Goal: Task Accomplishment & Management: Manage account settings

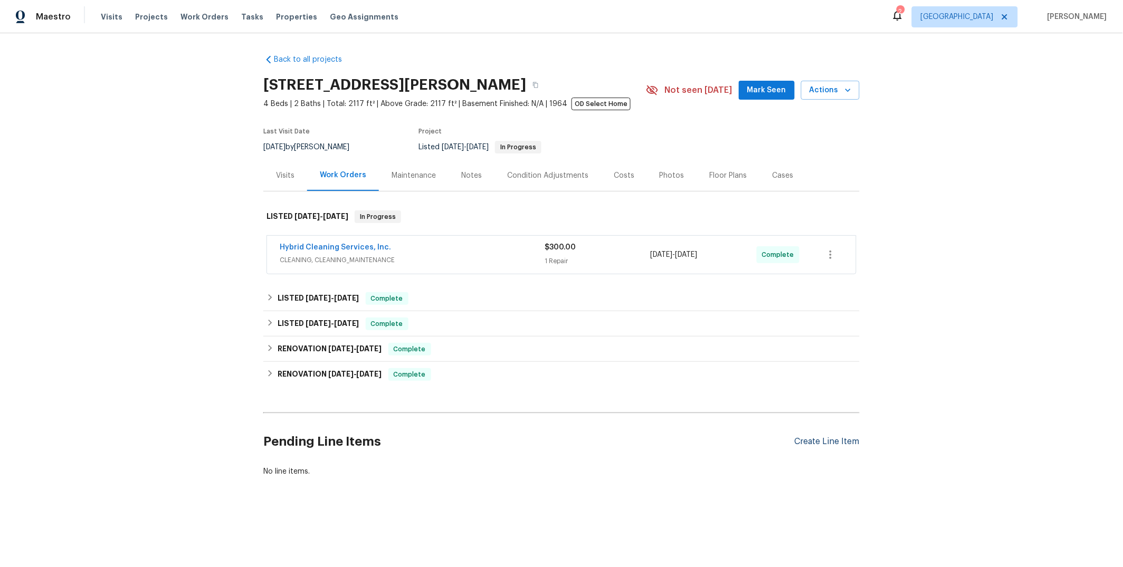
click at [817, 445] on div "Create Line Item" at bounding box center [827, 442] width 65 height 10
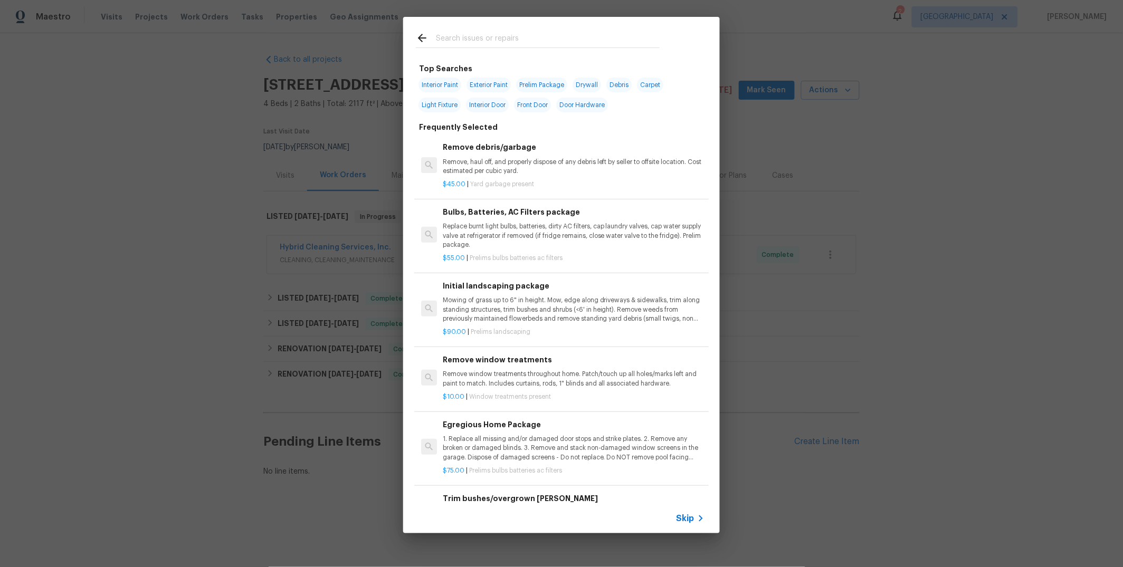
click at [851, 243] on div "Top Searches Interior Paint Exterior Paint Prelim Package Drywall Debris Carpet…" at bounding box center [561, 275] width 1123 height 550
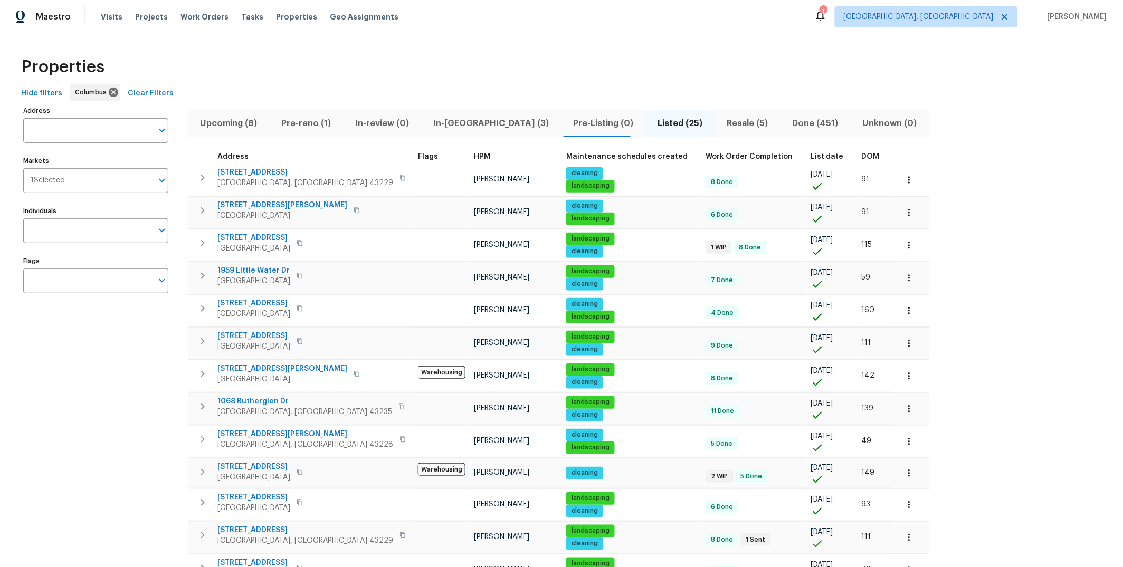
click at [438, 121] on span "In-[GEOGRAPHIC_DATA] (3)" at bounding box center [490, 123] width 127 height 15
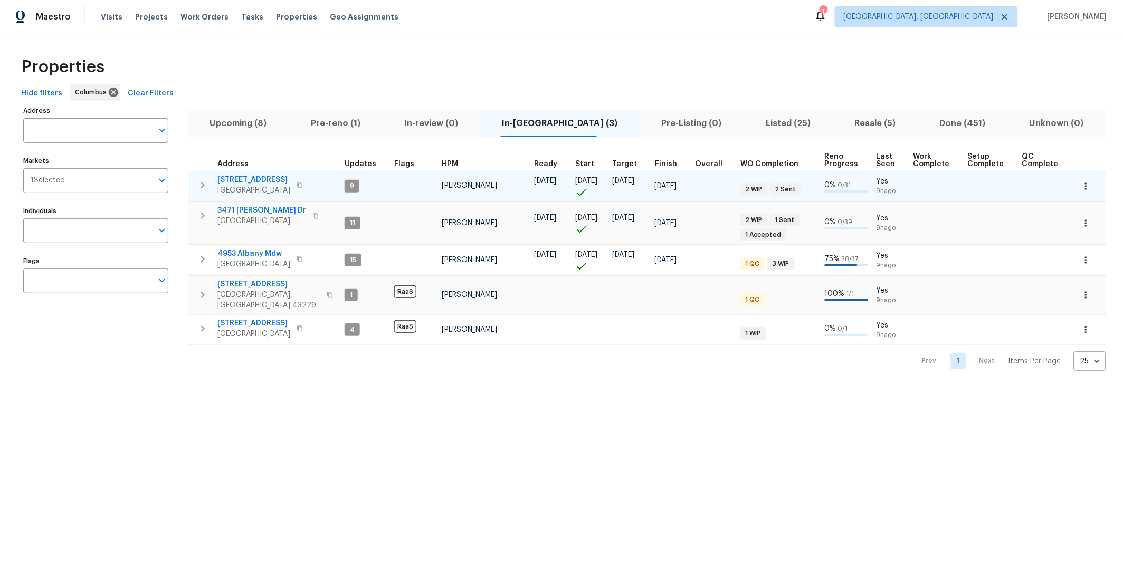
click at [259, 179] on span "[STREET_ADDRESS]" at bounding box center [253, 180] width 73 height 11
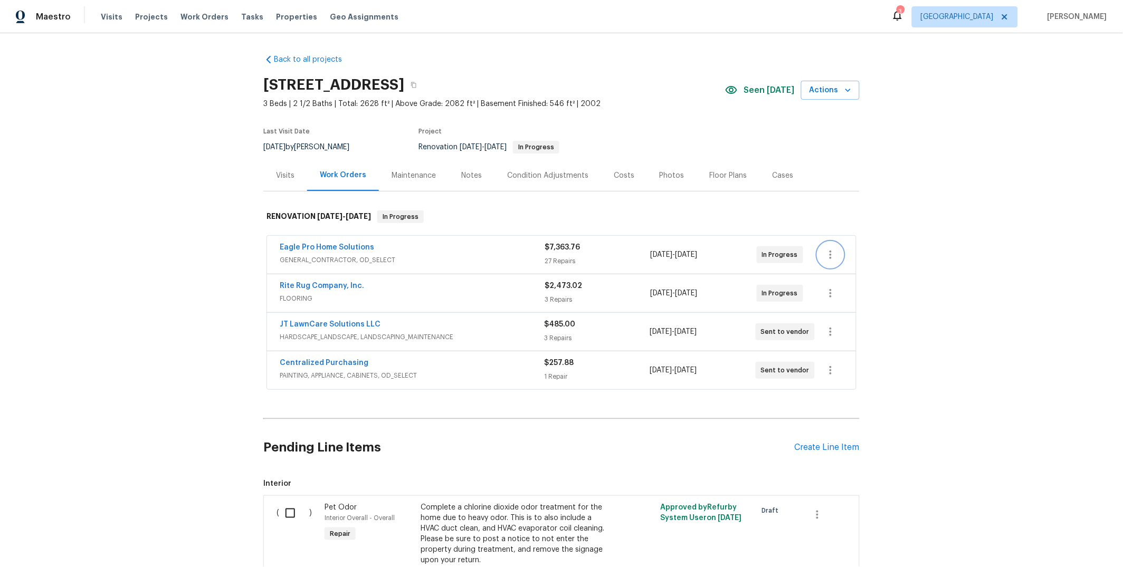
click at [829, 249] on icon "button" at bounding box center [830, 255] width 13 height 13
click at [839, 252] on li "Edit" at bounding box center [871, 254] width 114 height 17
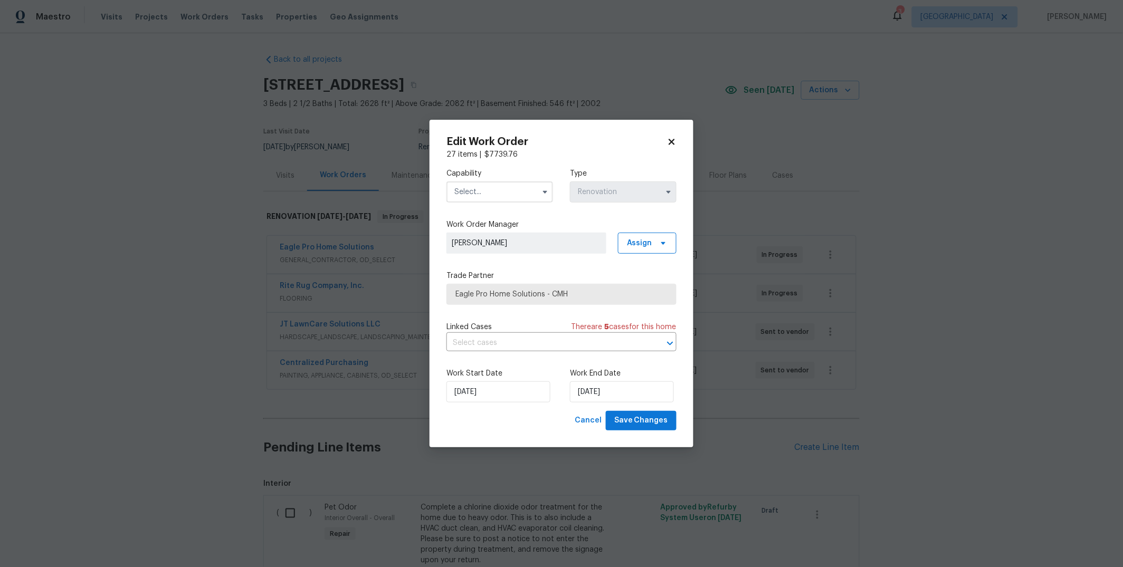
click at [525, 199] on input "text" at bounding box center [499, 192] width 107 height 21
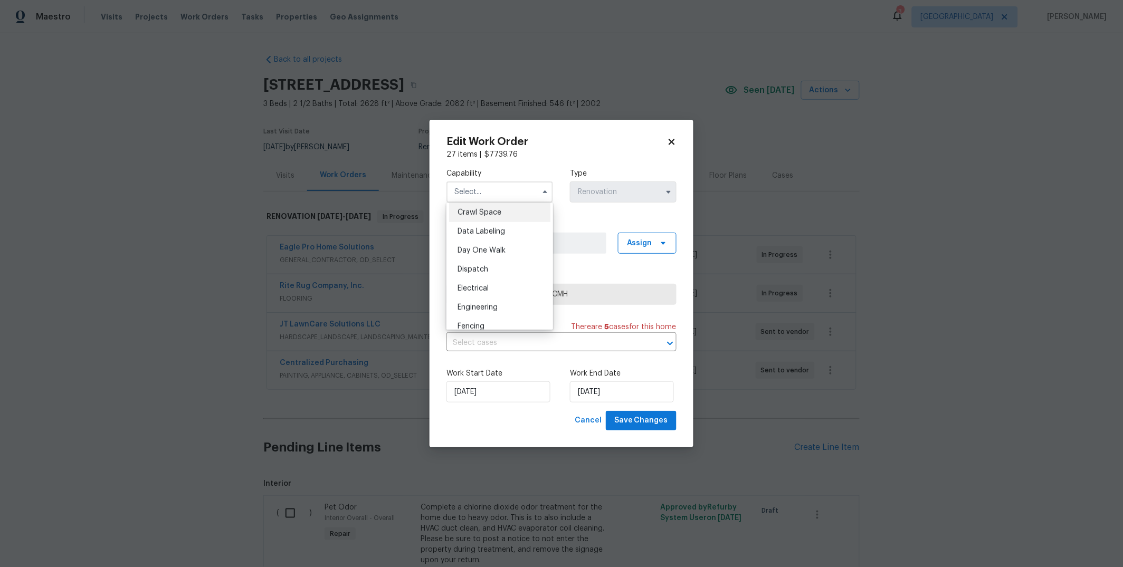
scroll to position [282, 0]
click at [504, 204] on div "General Contractor" at bounding box center [499, 199] width 101 height 19
type input "General Contractor"
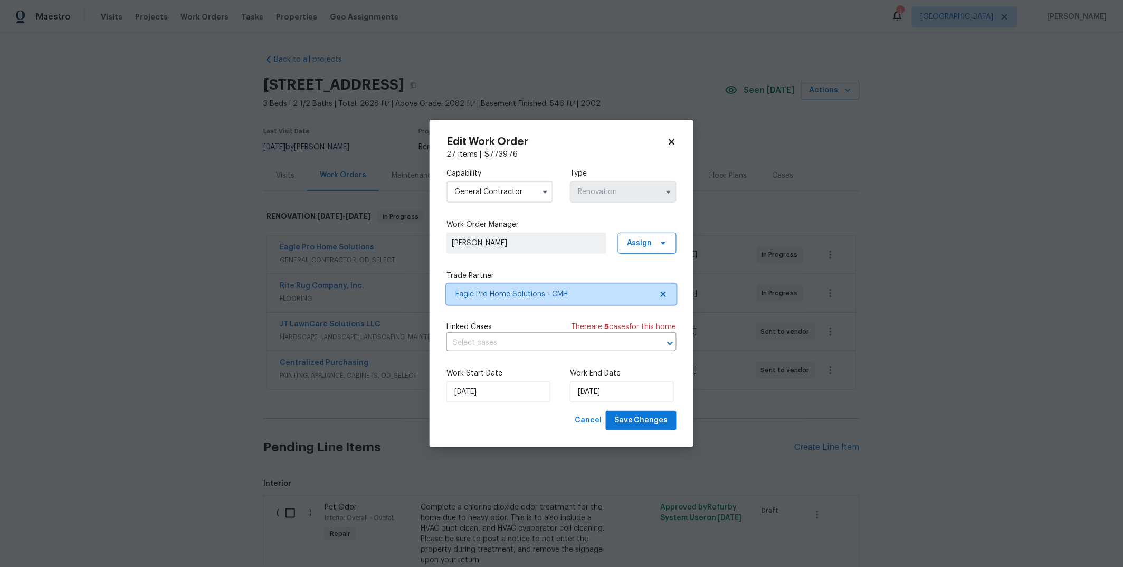
click at [570, 300] on span "Eagle Pro Home Solutions - CMH" at bounding box center [553, 294] width 197 height 11
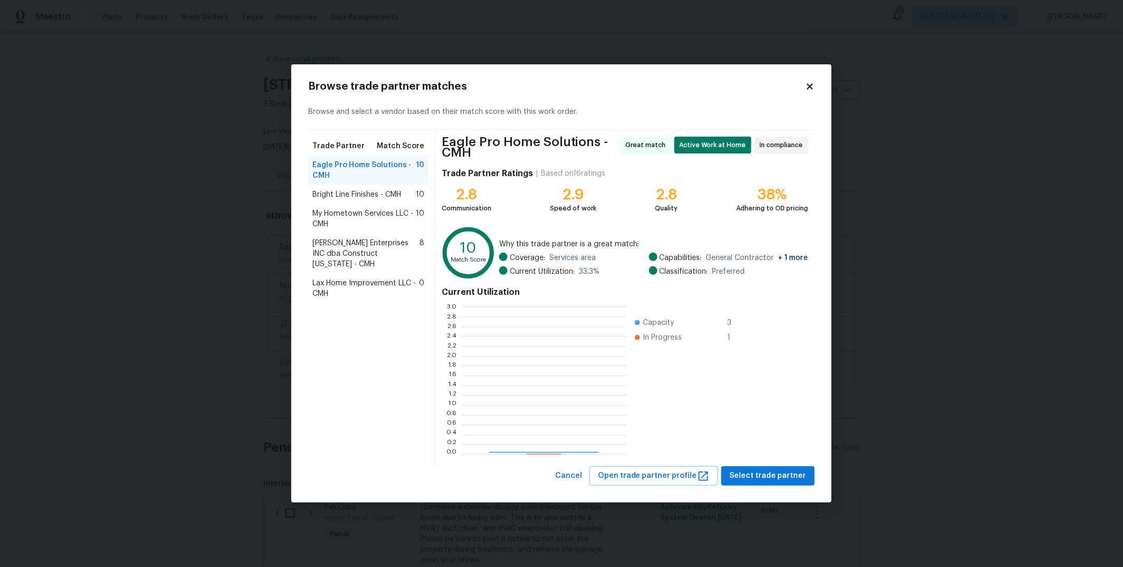
scroll to position [139, 156]
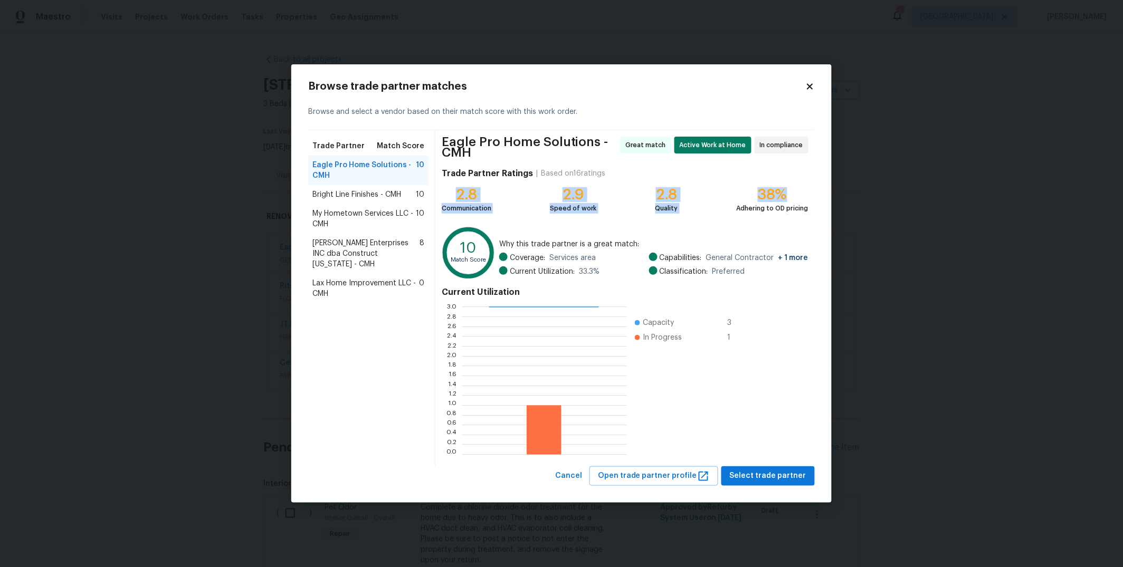
drag, startPoint x: 456, startPoint y: 199, endPoint x: 797, endPoint y: 197, distance: 340.4
click at [797, 197] on div "2.8 Communication 2.9 Speed of work 2.8 Quality 38% Adhering to OD pricing" at bounding box center [625, 199] width 367 height 27
click at [800, 172] on div "Trade Partner Ratings | Based on 16 ratings" at bounding box center [625, 173] width 367 height 19
click at [366, 196] on span "Bright Line Finishes - CMH" at bounding box center [356, 194] width 89 height 11
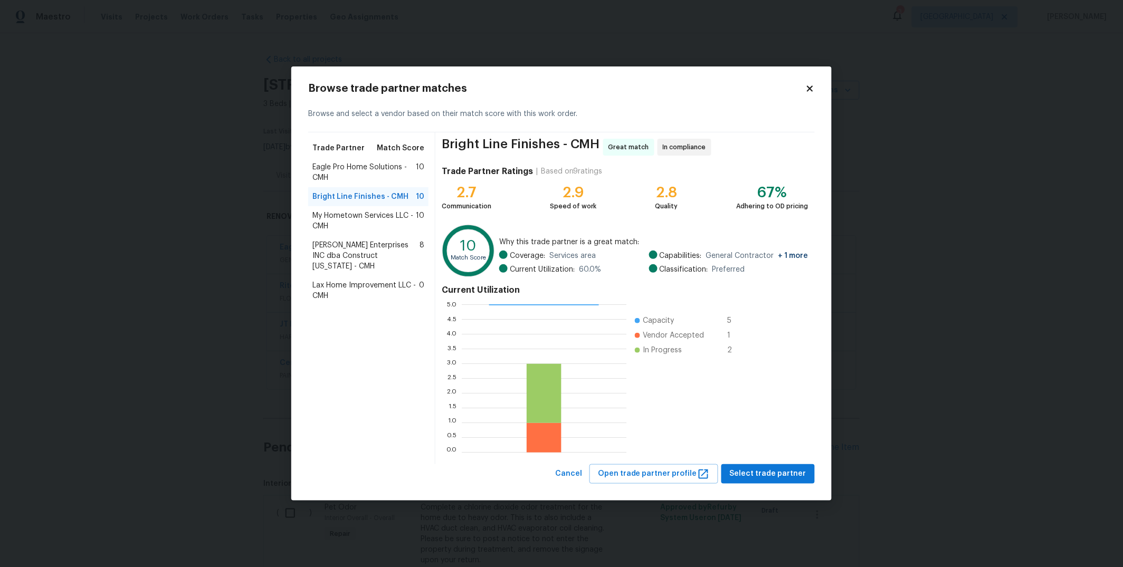
click at [396, 170] on span "Eagle Pro Home Solutions - CMH" at bounding box center [363, 172] width 103 height 21
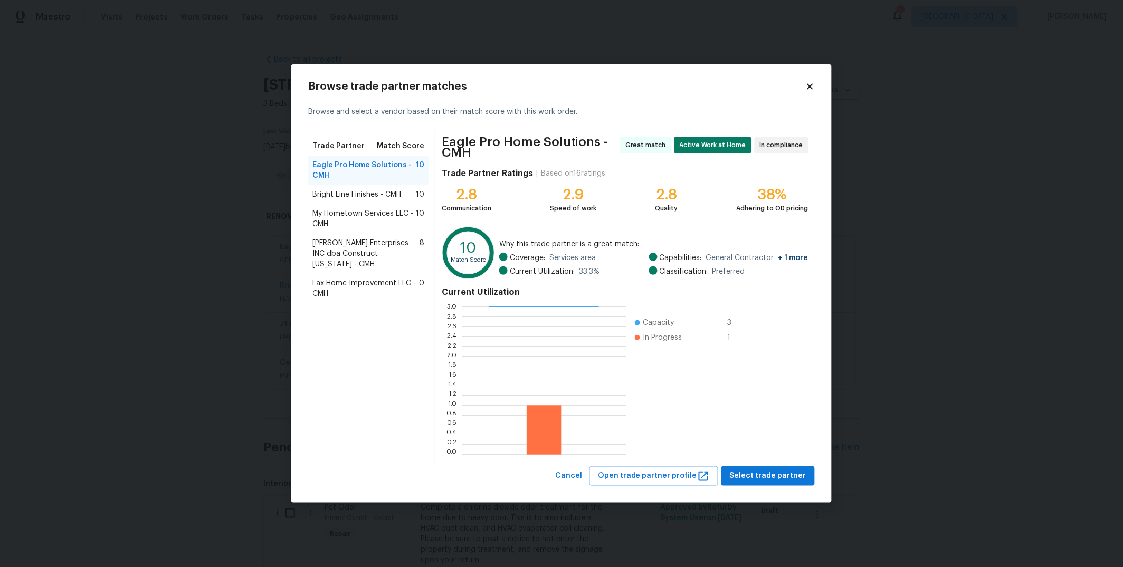
drag, startPoint x: 386, startPoint y: 196, endPoint x: 393, endPoint y: 177, distance: 20.7
click at [386, 196] on span "Bright Line Finishes - CMH" at bounding box center [356, 194] width 89 height 11
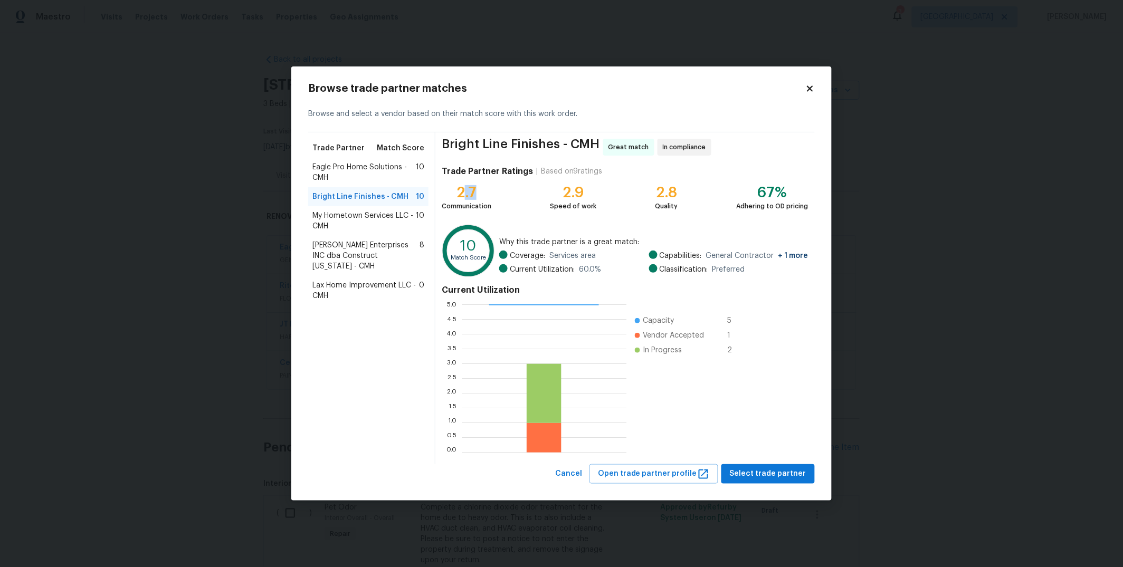
drag, startPoint x: 467, startPoint y: 194, endPoint x: 525, endPoint y: 193, distance: 58.6
click at [490, 191] on div "2.7" at bounding box center [467, 192] width 50 height 11
click at [334, 164] on span "Eagle Pro Home Solutions - CMH" at bounding box center [363, 172] width 103 height 21
